Goal: Task Accomplishment & Management: Use online tool/utility

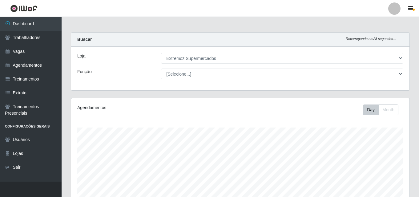
select select "519"
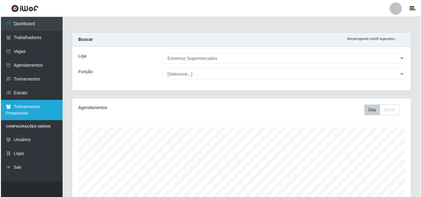
scroll to position [128, 338]
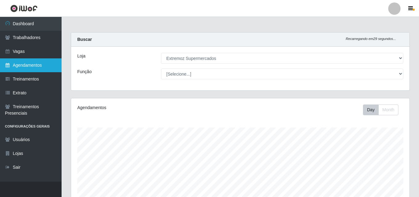
click at [41, 59] on link "Agendamentos" at bounding box center [31, 66] width 62 height 14
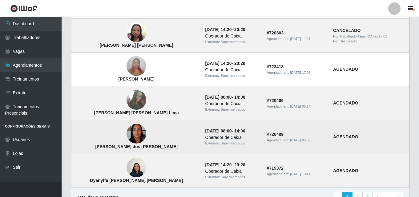
scroll to position [446, 0]
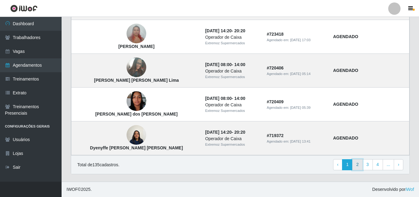
click at [357, 166] on link "2" at bounding box center [357, 165] width 10 height 11
